Goal: Information Seeking & Learning: Learn about a topic

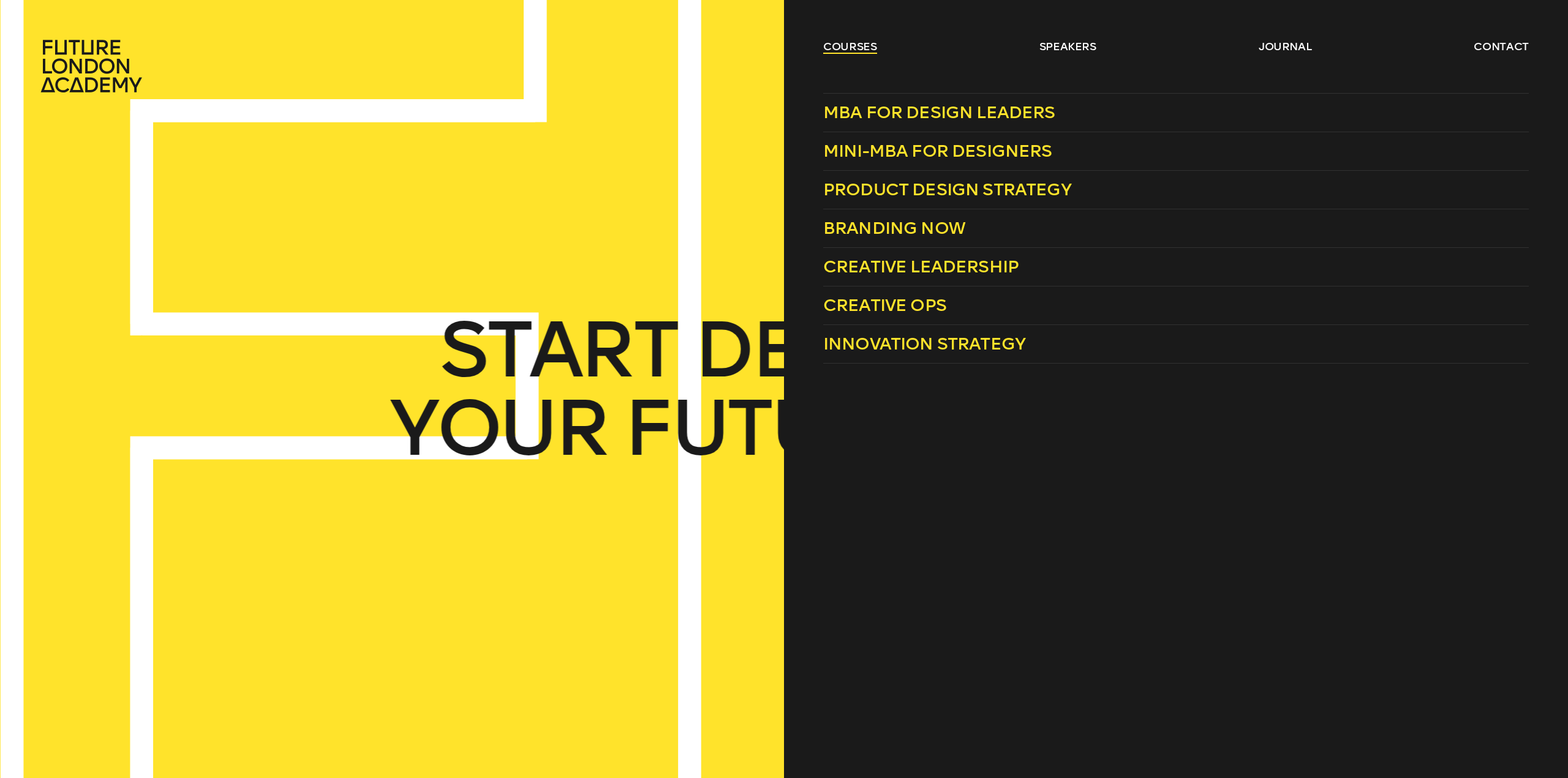
click at [855, 47] on link "courses" at bounding box center [850, 46] width 54 height 15
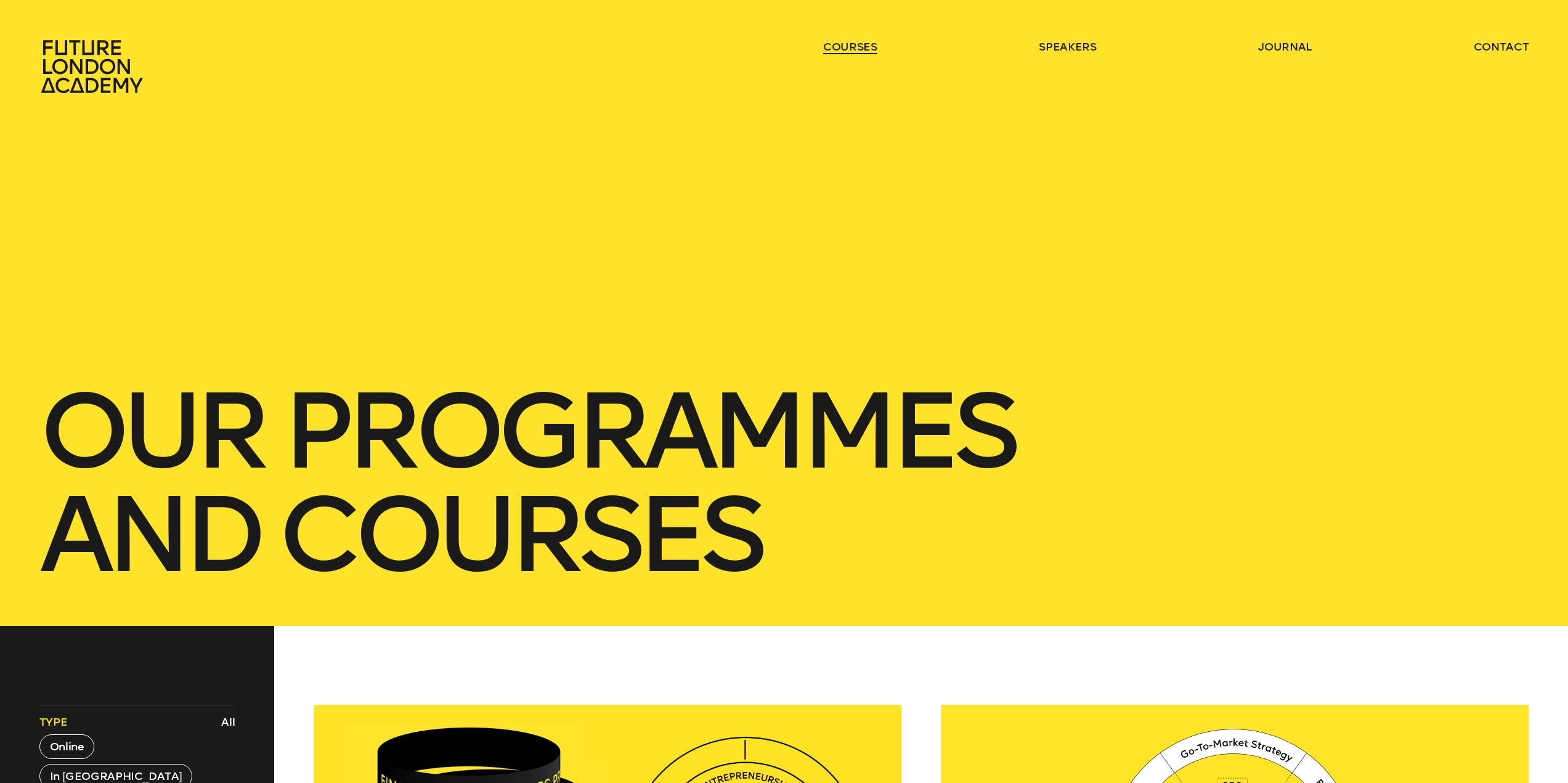
click at [860, 48] on link "courses" at bounding box center [850, 46] width 54 height 15
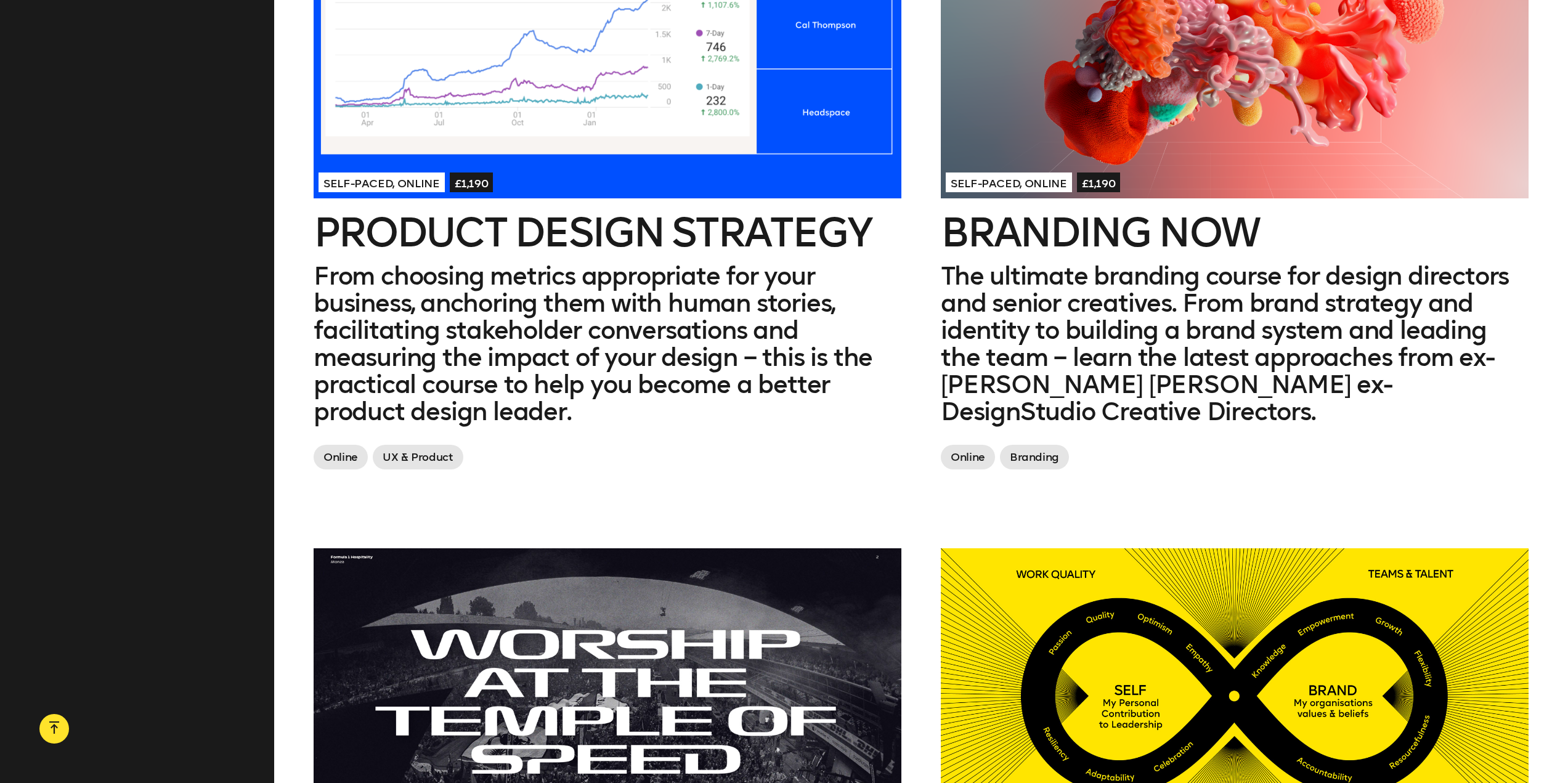
scroll to position [1849, 0]
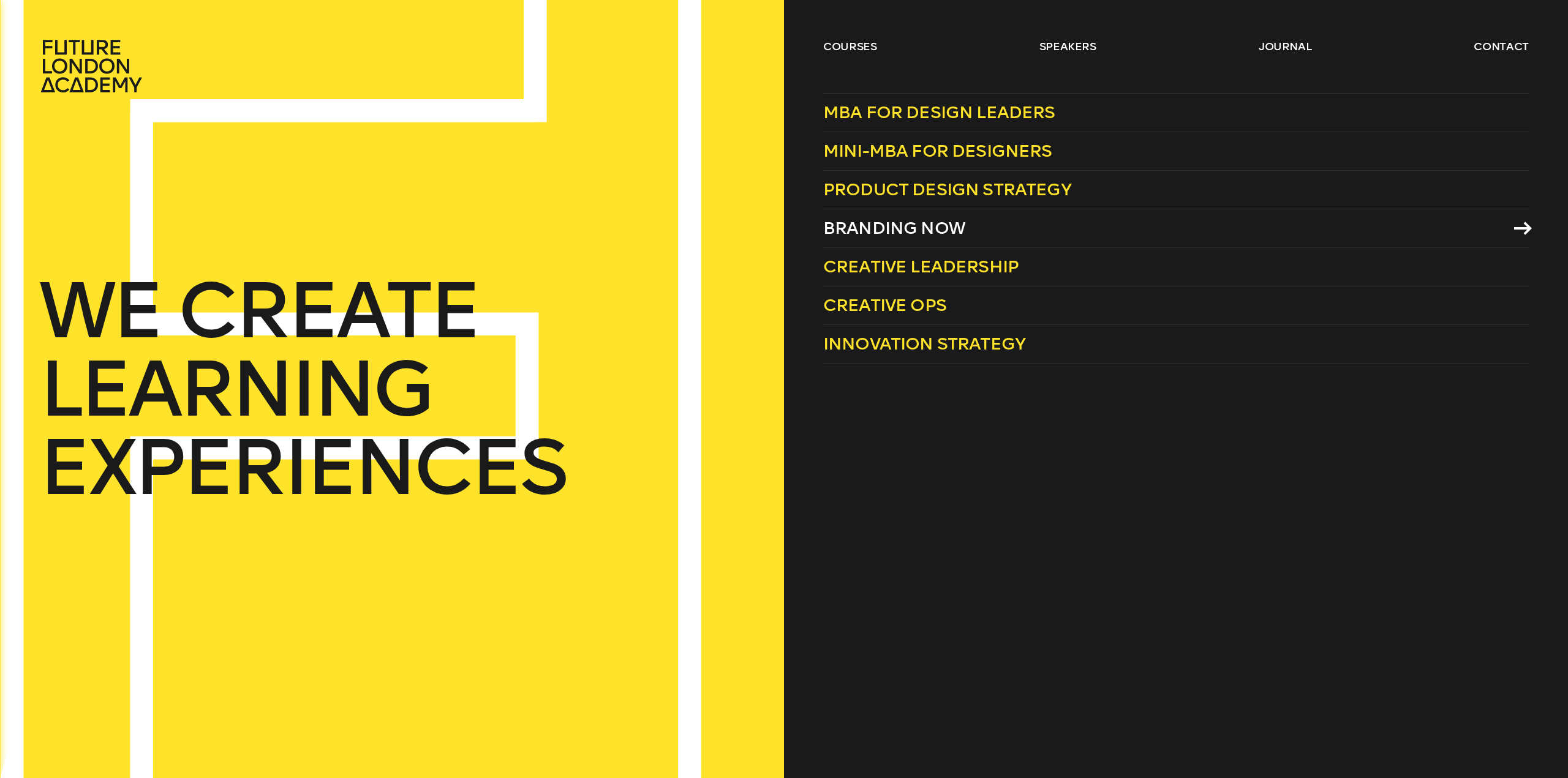
click at [903, 222] on span "Branding Now" at bounding box center [894, 227] width 142 height 20
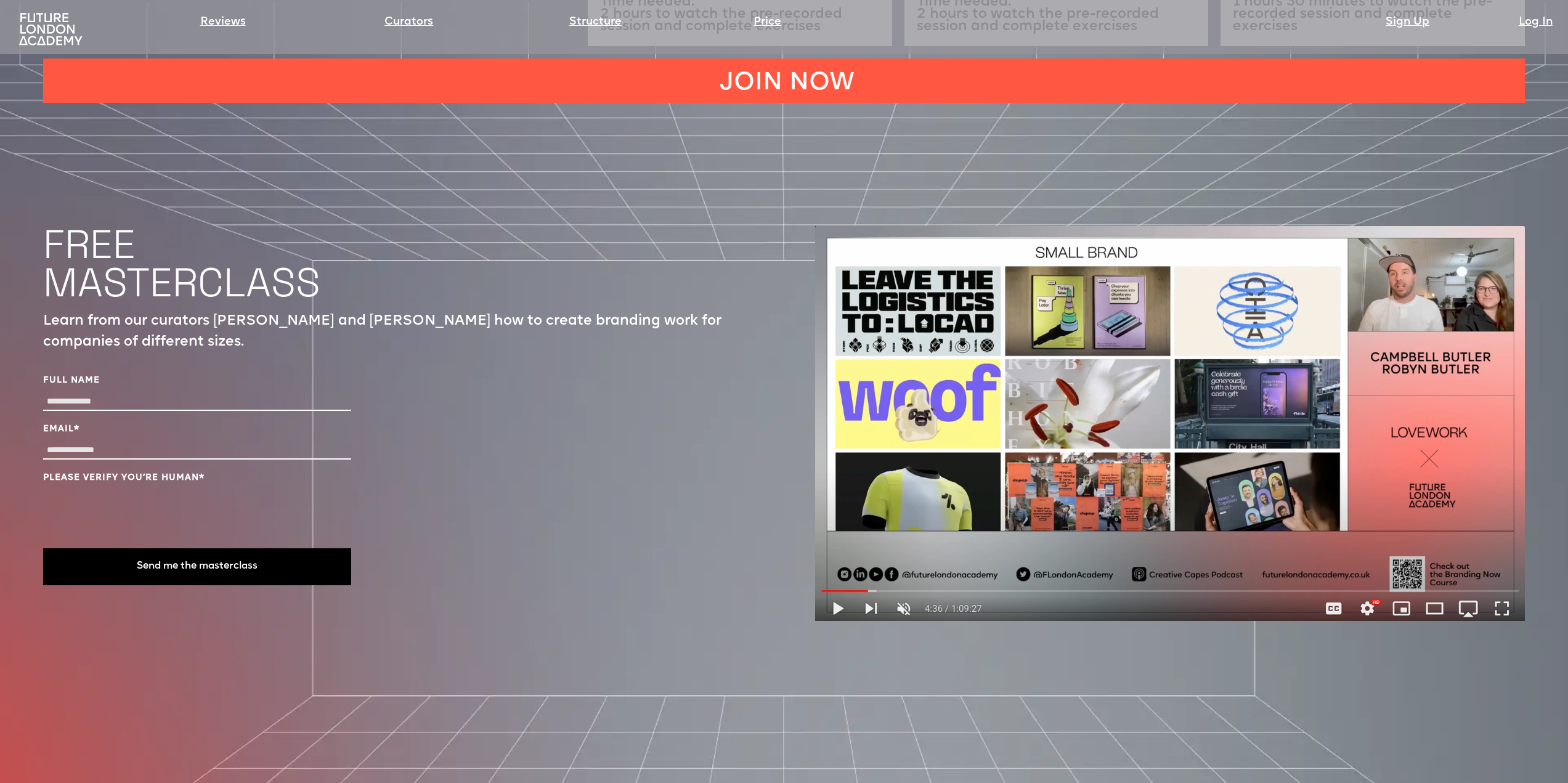
scroll to position [4976, 0]
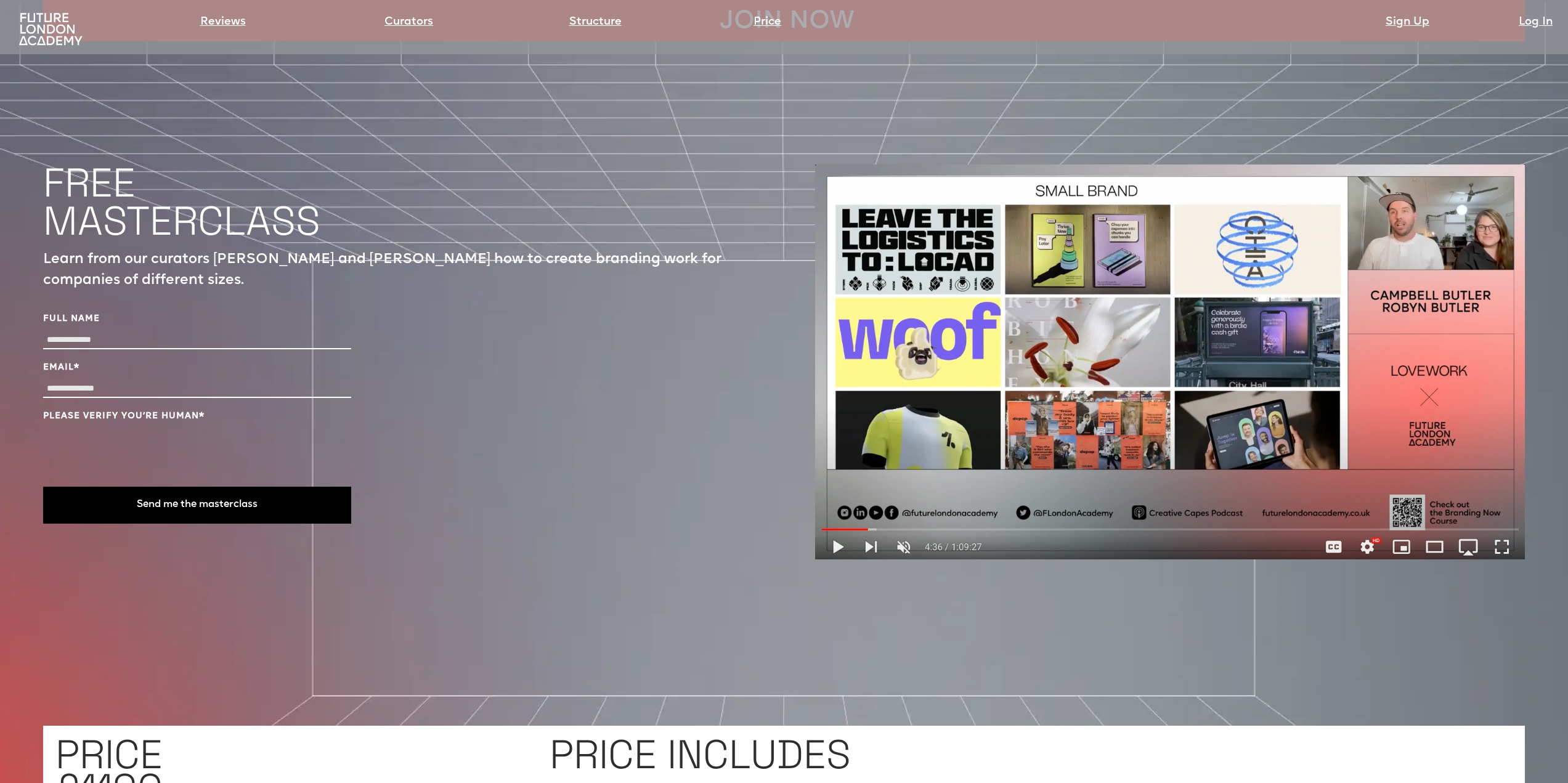
click at [839, 486] on img at bounding box center [1170, 362] width 710 height 395
click at [840, 483] on img at bounding box center [1170, 362] width 710 height 395
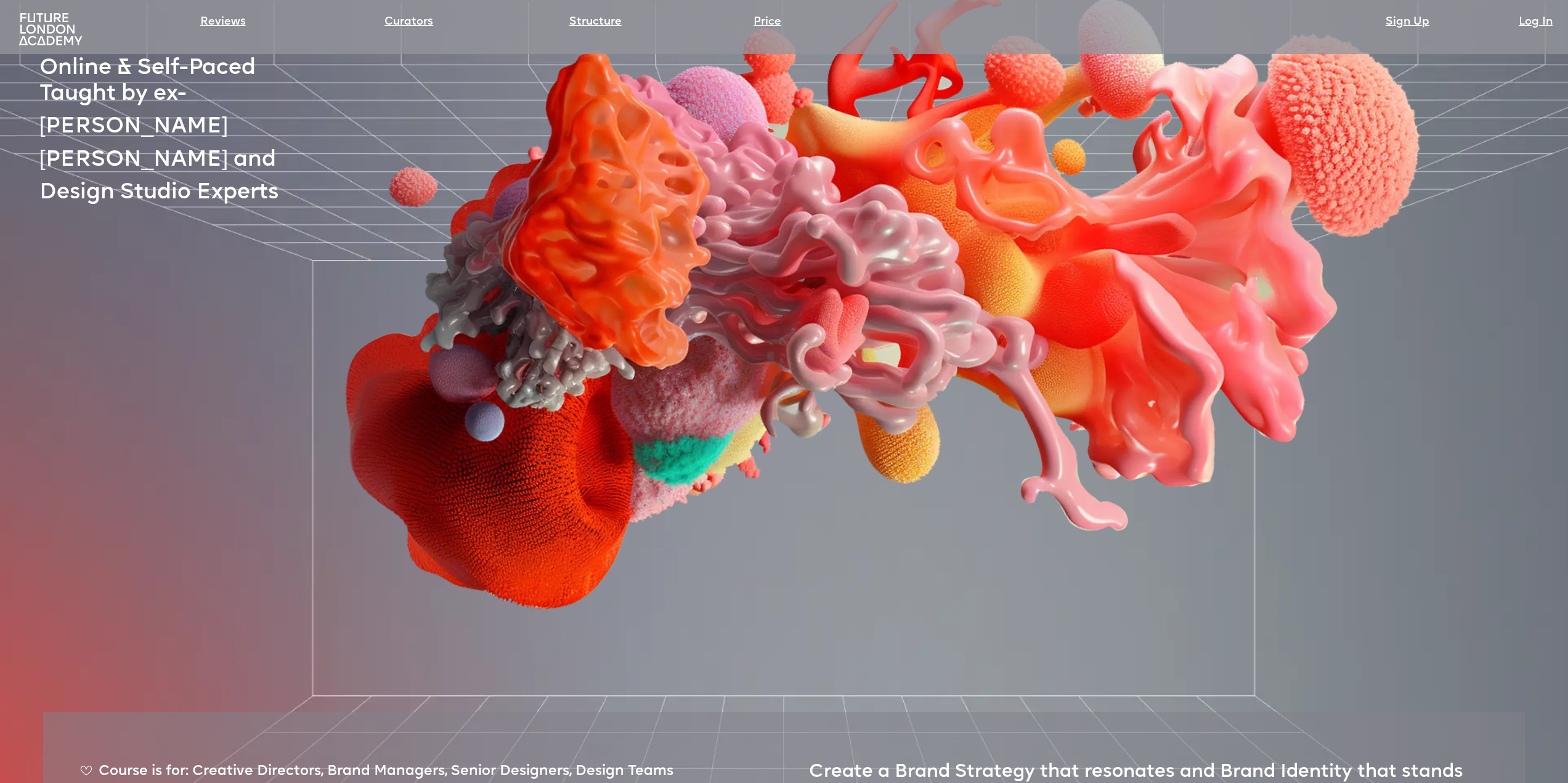
scroll to position [0, 0]
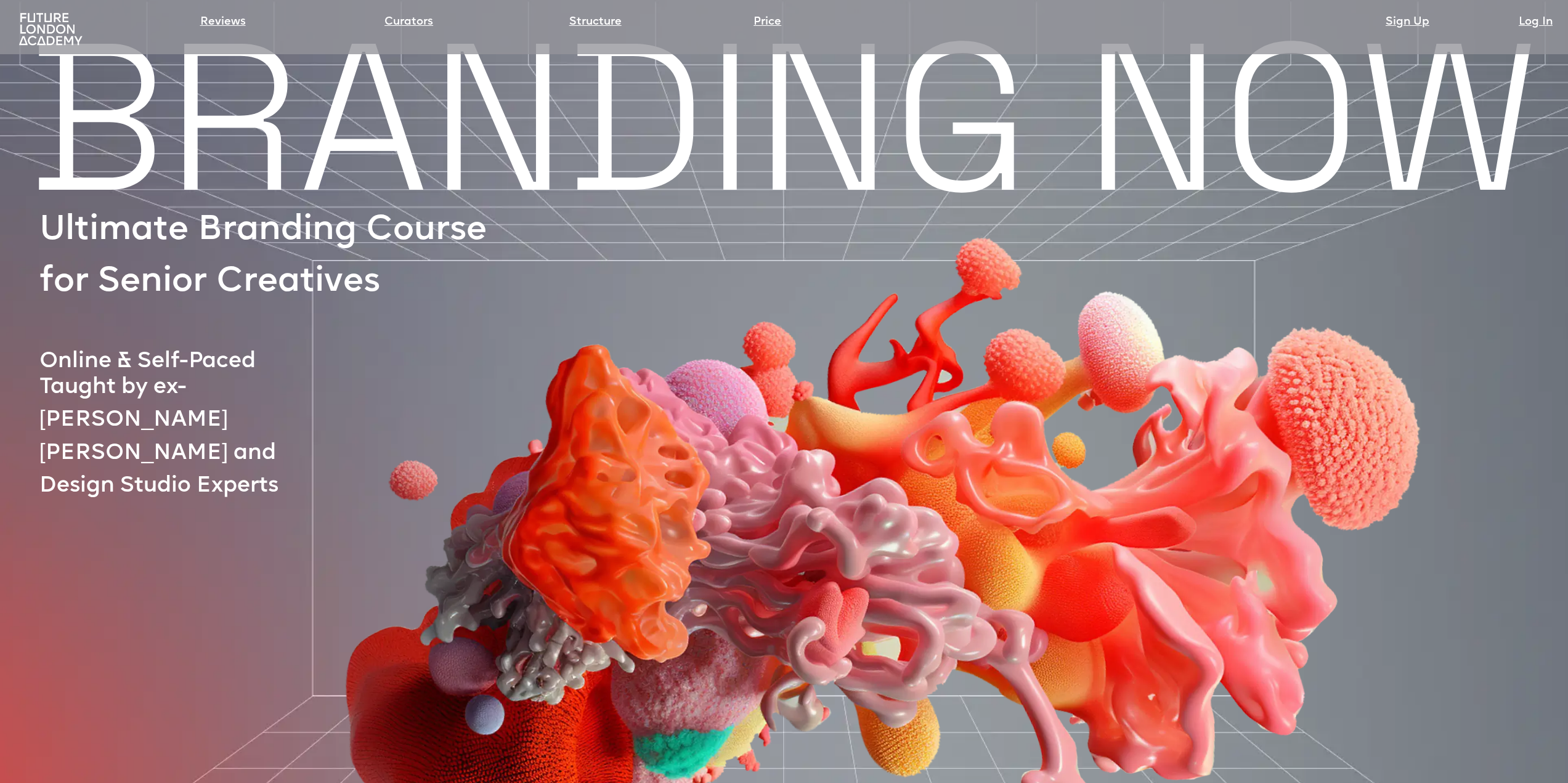
click at [1252, 223] on img at bounding box center [869, 499] width 1322 height 841
drag, startPoint x: 1351, startPoint y: 120, endPoint x: 1368, endPoint y: 99, distance: 27.0
click at [1350, 120] on img at bounding box center [869, 499] width 1322 height 841
click at [415, 20] on link "Curators" at bounding box center [409, 22] width 48 height 17
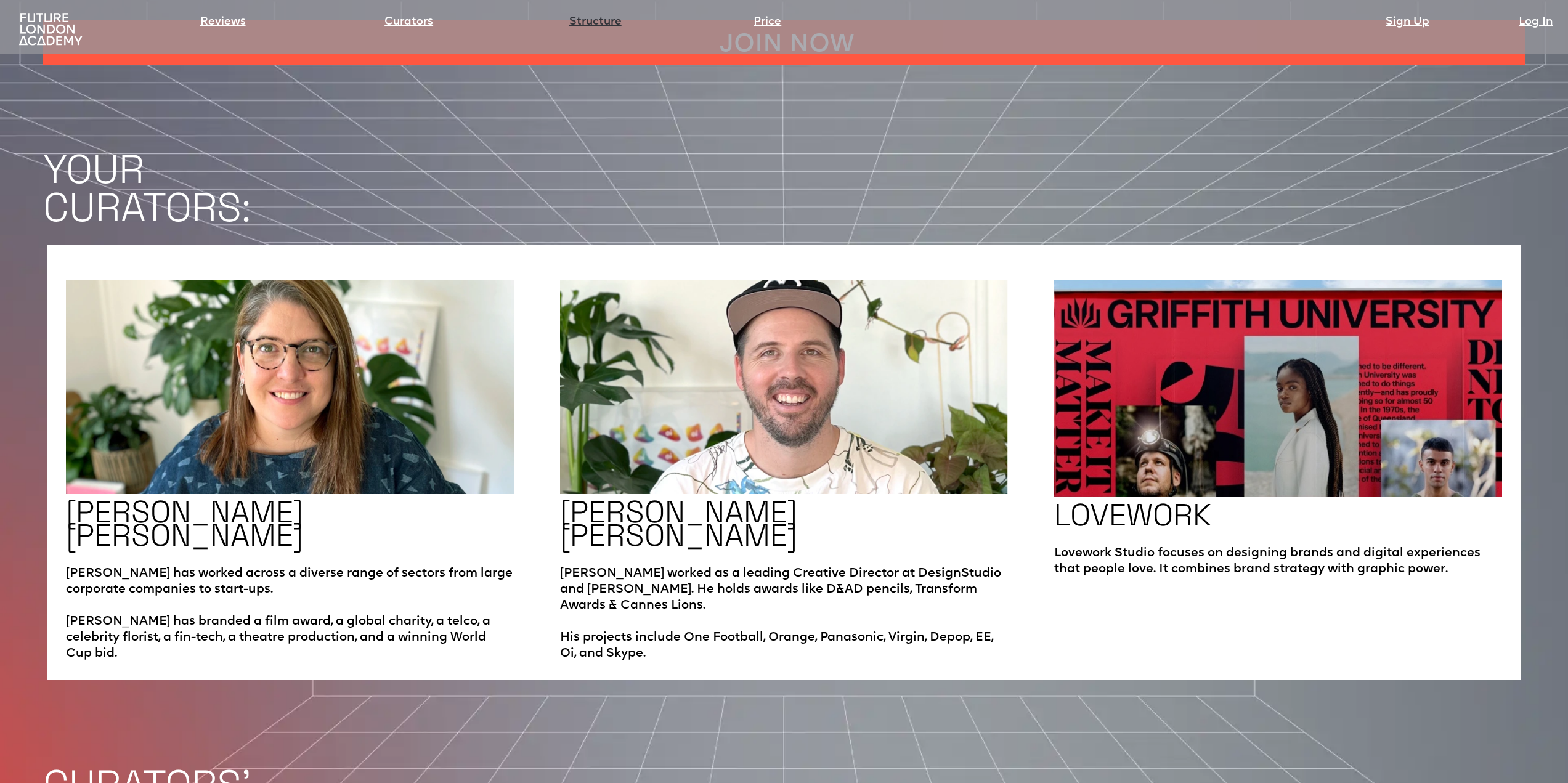
click at [610, 26] on link "Structure" at bounding box center [595, 22] width 52 height 17
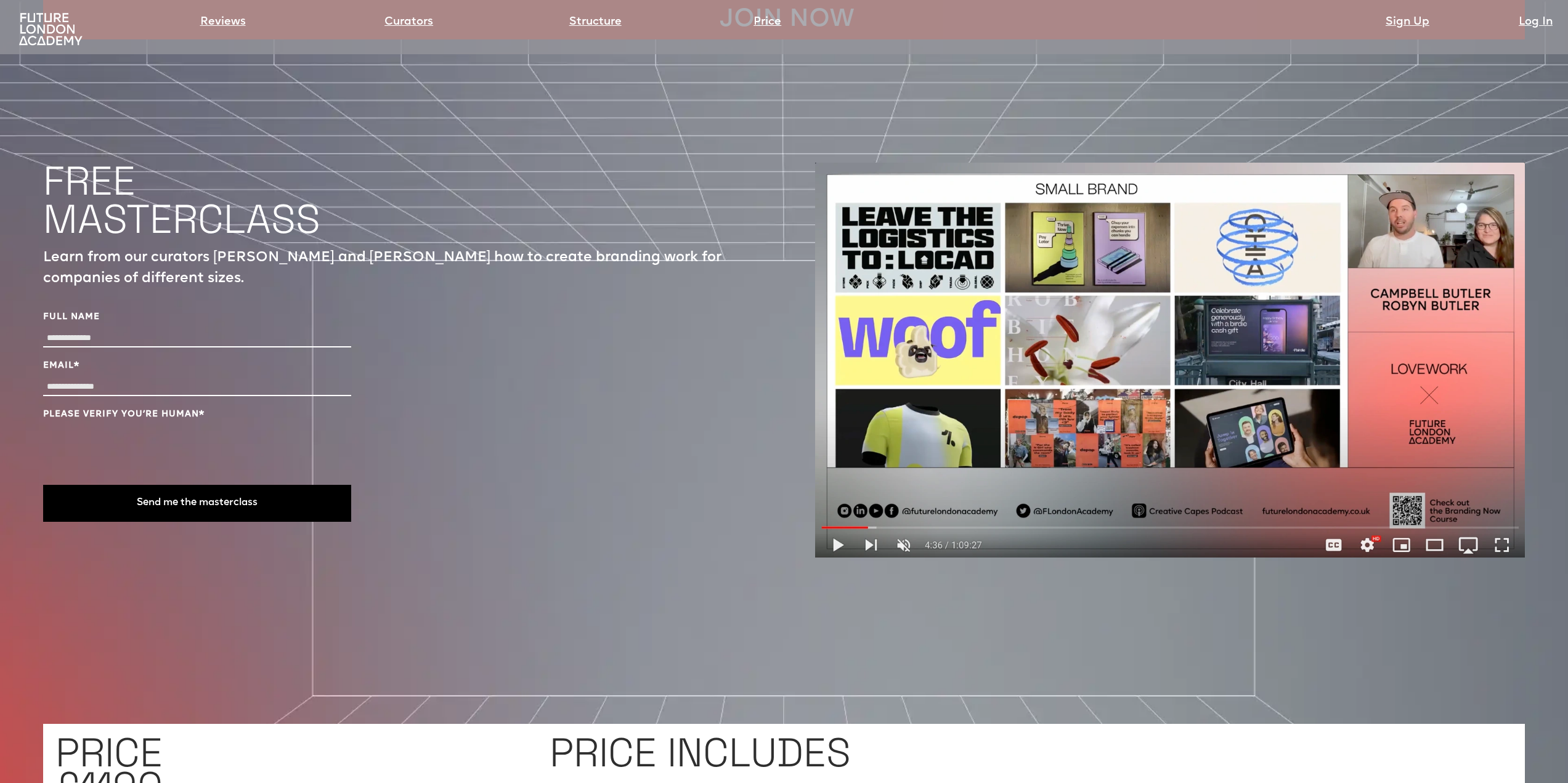
scroll to position [5225, 0]
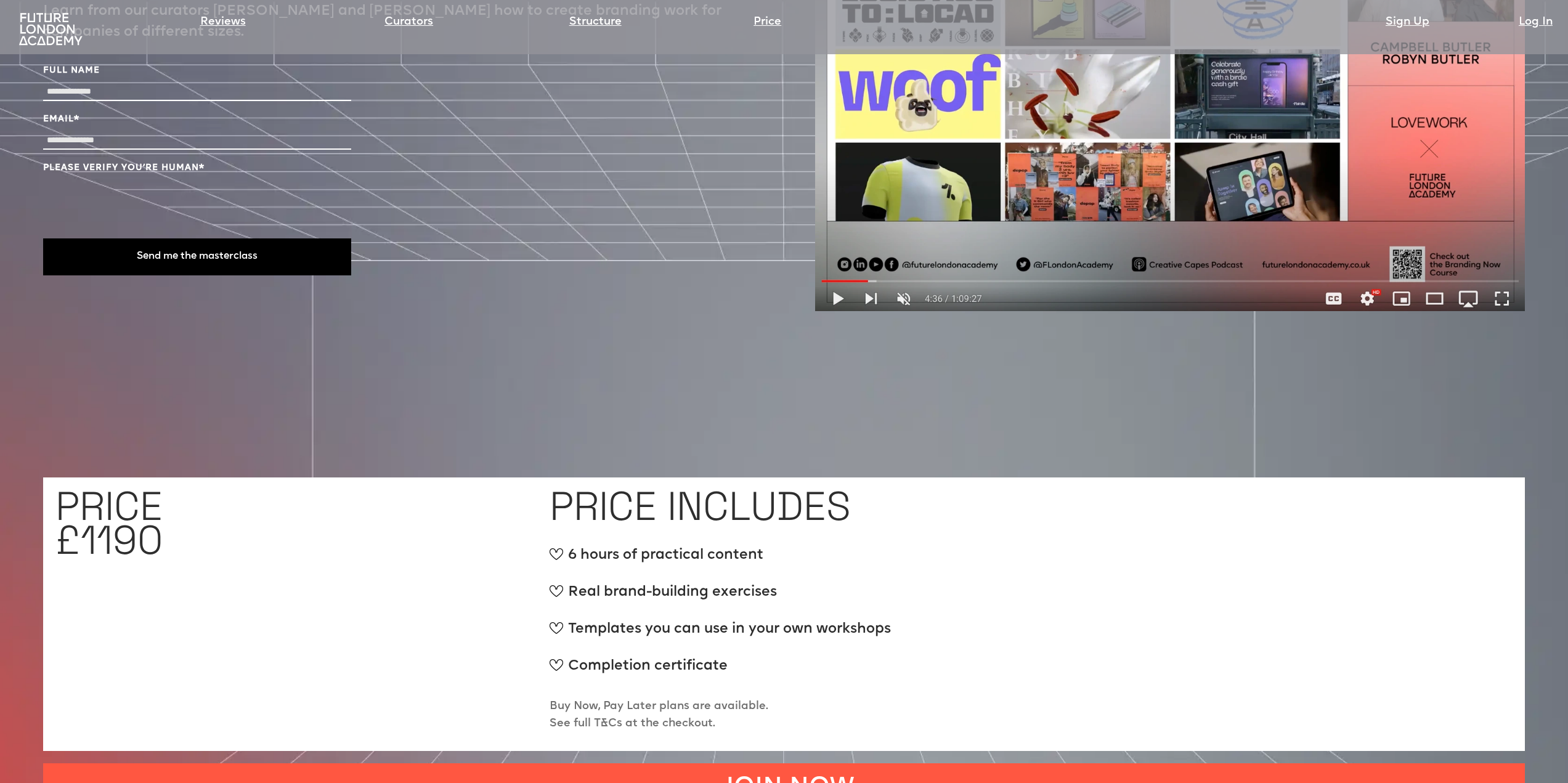
drag, startPoint x: 843, startPoint y: 237, endPoint x: 827, endPoint y: 235, distance: 16.1
click at [842, 237] on img at bounding box center [1170, 114] width 710 height 395
click at [1189, 167] on img at bounding box center [1170, 114] width 710 height 395
click at [1188, 167] on img at bounding box center [1170, 114] width 710 height 395
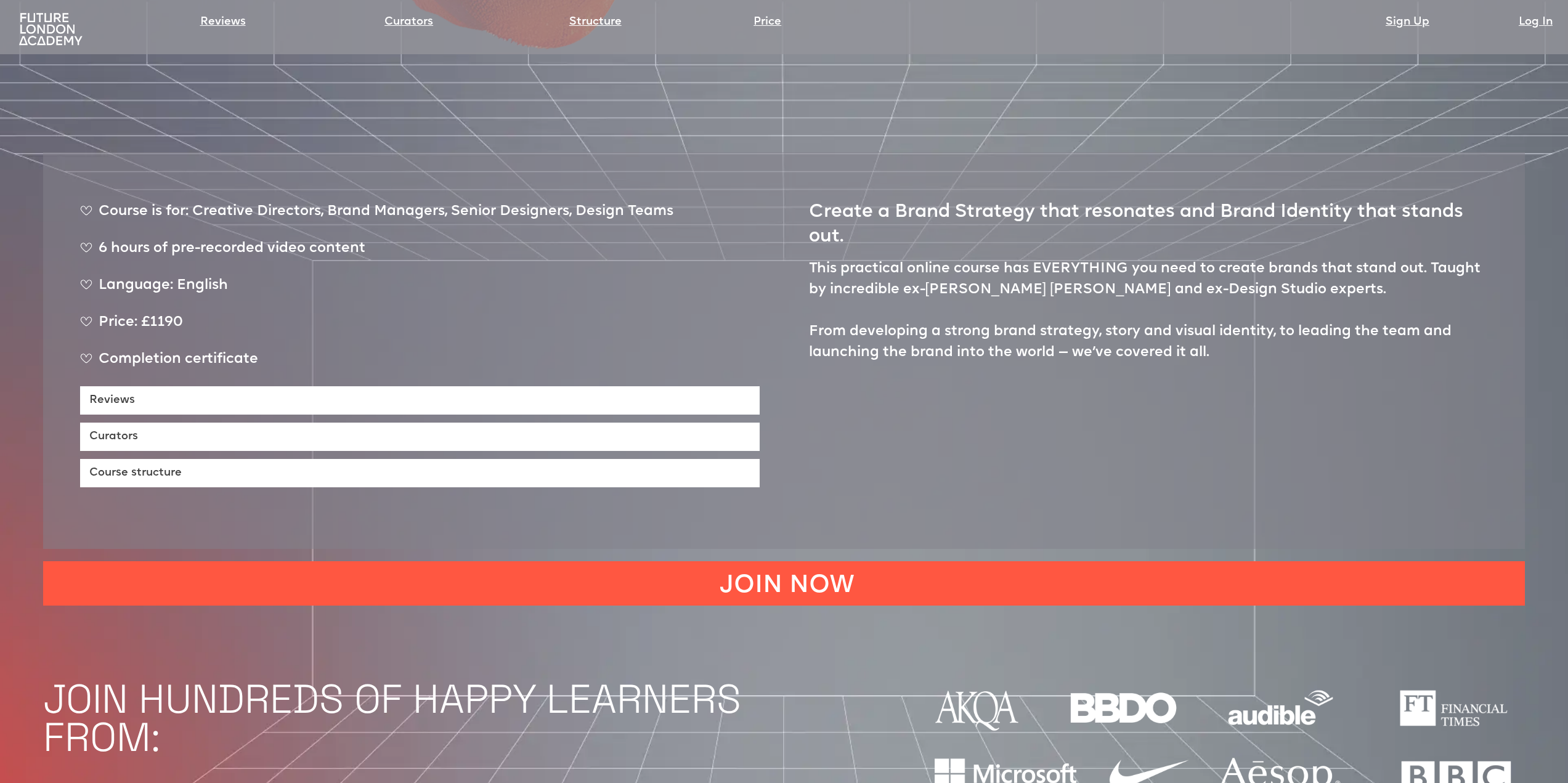
scroll to position [607, 0]
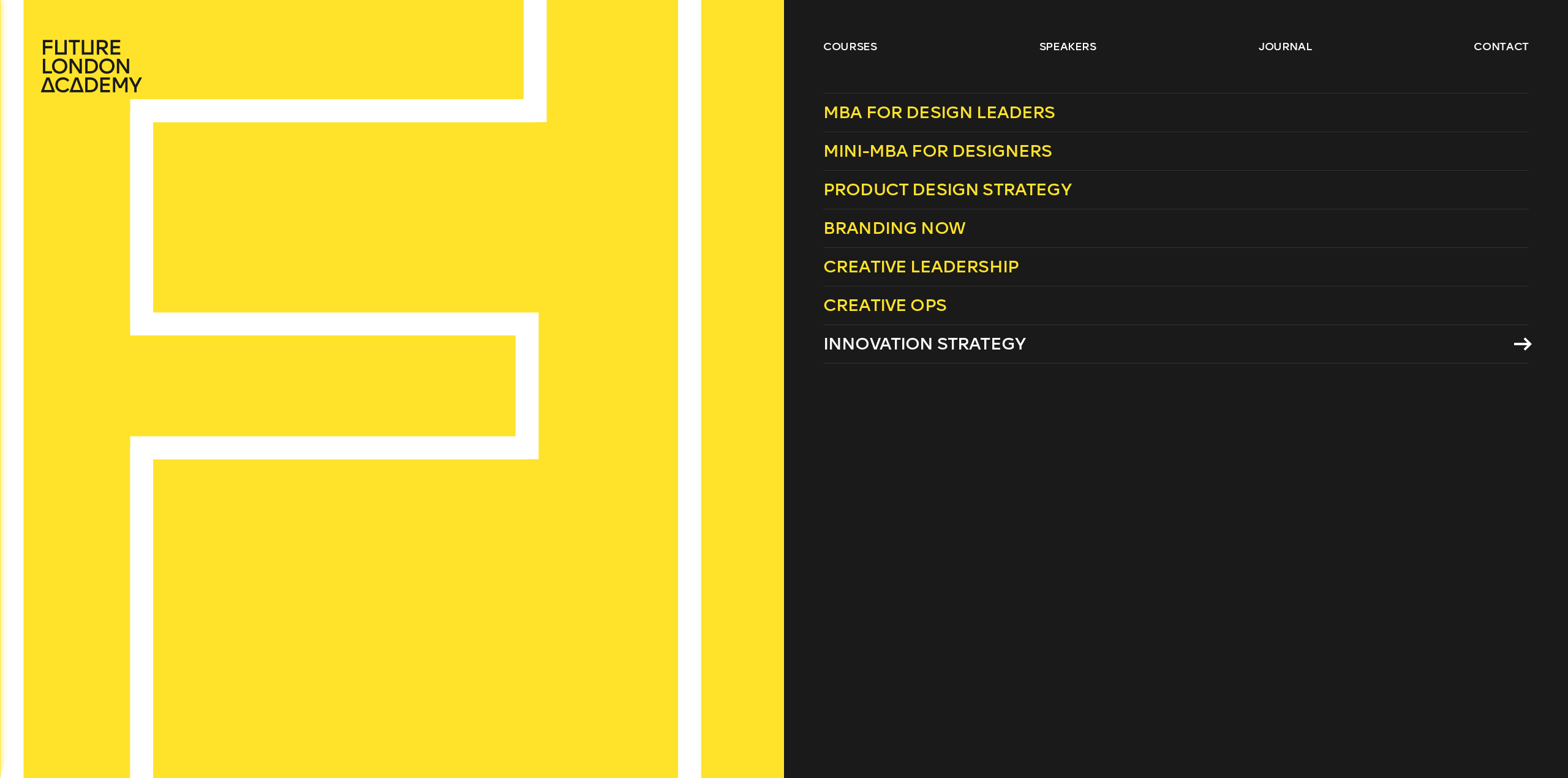
click at [998, 350] on span "Innovation Strategy" at bounding box center [924, 343] width 202 height 20
